Goal: Task Accomplishment & Management: Manage account settings

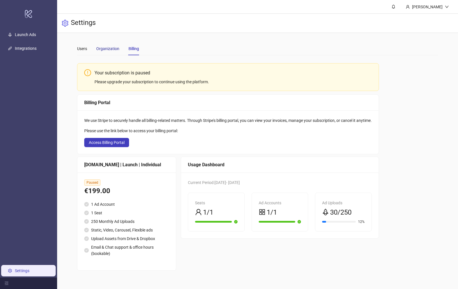
click at [116, 48] on div "Organization" at bounding box center [107, 48] width 23 height 6
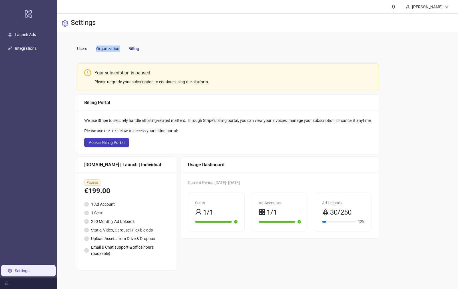
click at [116, 48] on div "Organization" at bounding box center [107, 48] width 23 height 6
click at [443, 7] on div "[PERSON_NAME]" at bounding box center [427, 7] width 35 height 6
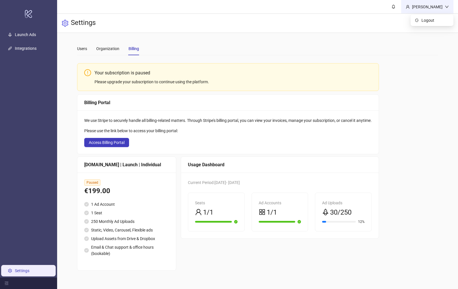
click at [446, 8] on icon "down" at bounding box center [447, 7] width 4 height 4
click at [441, 18] on span "Logout" at bounding box center [435, 20] width 27 height 6
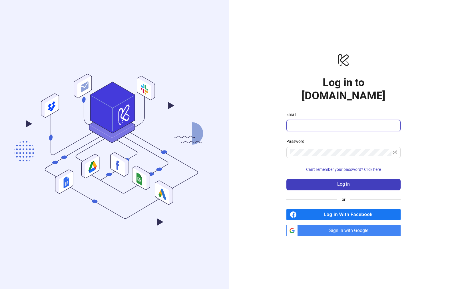
click at [356, 122] on input "Email" at bounding box center [343, 125] width 106 height 7
click at [338, 122] on input "Email" at bounding box center [343, 125] width 106 height 7
paste input "**********"
type input "**********"
click at [349, 149] on span at bounding box center [344, 152] width 114 height 11
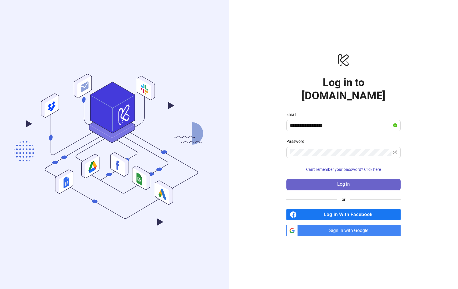
click at [363, 179] on button "Log in" at bounding box center [344, 184] width 114 height 11
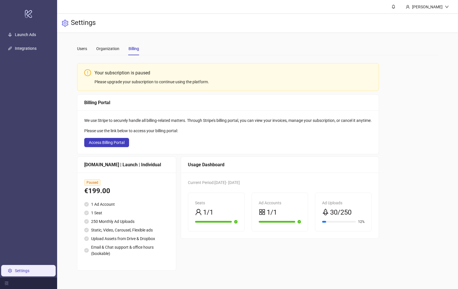
click at [401, 71] on div "Your subscription is paused Please upgrade your subscription to continue using …" at bounding box center [257, 165] width 361 height 211
